Goal: Complete application form

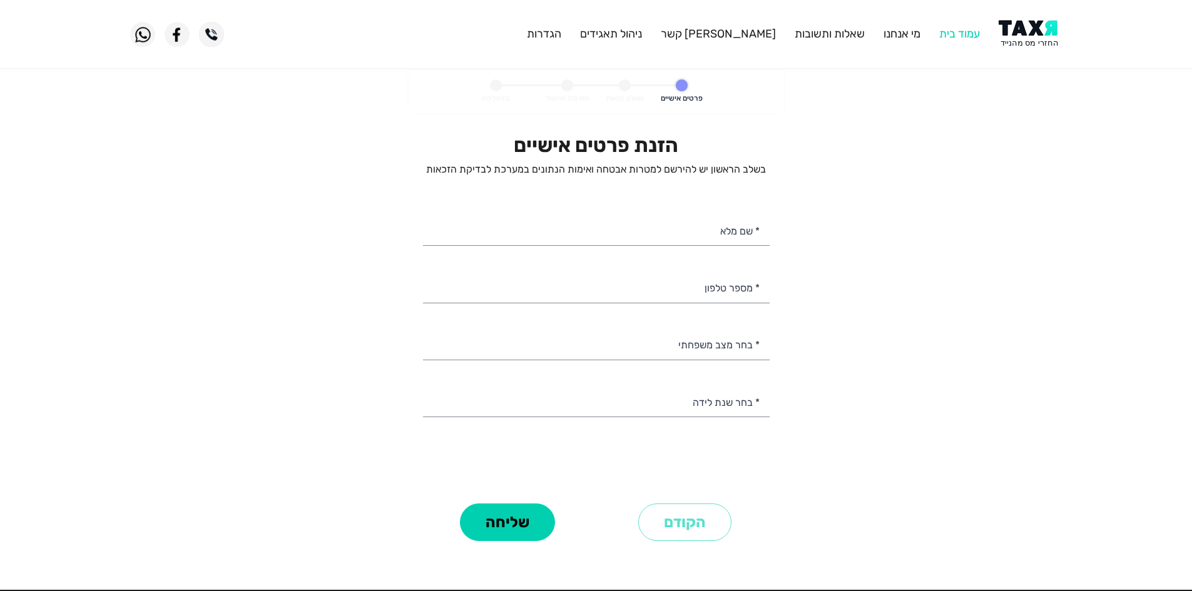
select select
click at [1035, 34] on img at bounding box center [1030, 34] width 63 height 28
